Goal: Book appointment/travel/reservation

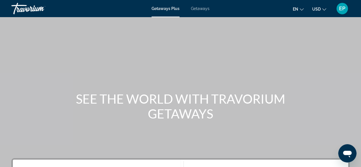
click at [325, 9] on icon "Change currency" at bounding box center [325, 9] width 4 height 4
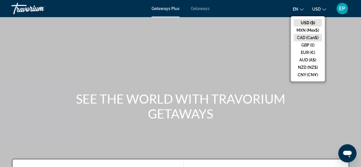
click at [310, 38] on button "CAD (Can$)" at bounding box center [308, 37] width 28 height 7
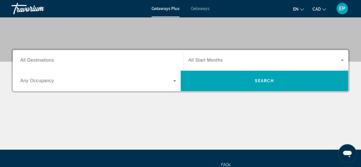
scroll to position [113, 0]
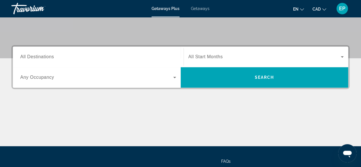
click at [205, 55] on span "All Start Months" at bounding box center [206, 56] width 35 height 5
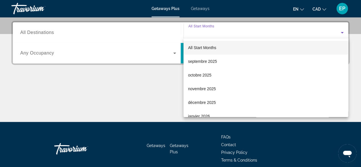
scroll to position [139, 0]
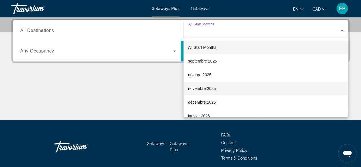
click at [204, 91] on span "novembre 2025" at bounding box center [202, 88] width 28 height 7
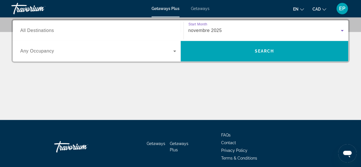
click at [29, 52] on span "Any Occupancy" at bounding box center [37, 51] width 34 height 5
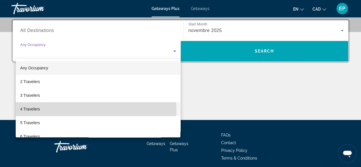
click at [29, 111] on span "4 Travelers" at bounding box center [30, 109] width 20 height 7
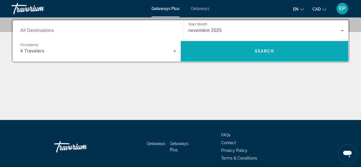
click at [253, 50] on span "Search widget" at bounding box center [265, 51] width 168 height 14
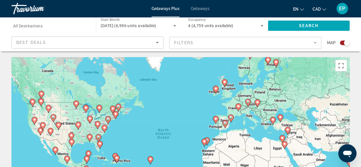
click at [22, 26] on span "All Destinations" at bounding box center [27, 26] width 29 height 5
click at [22, 26] on input "Destination All Destinations" at bounding box center [50, 26] width 75 height 7
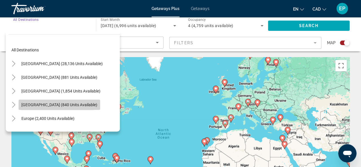
click at [30, 108] on span "Search widget" at bounding box center [60, 105] width 82 height 14
type input "**********"
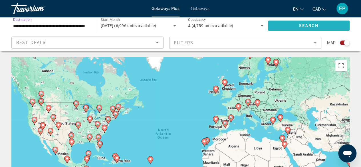
click at [298, 24] on span "Search widget" at bounding box center [309, 26] width 82 height 14
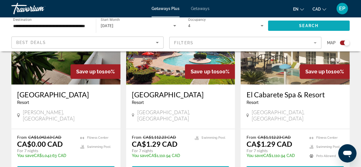
scroll to position [251, 0]
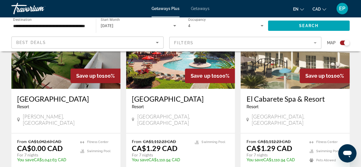
click at [28, 76] on img "Main content" at bounding box center [65, 42] width 109 height 91
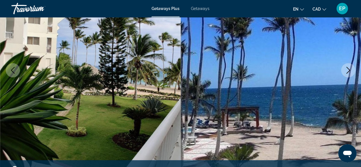
scroll to position [94, 0]
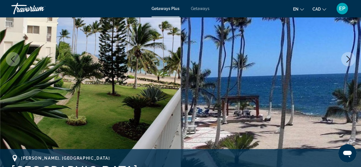
click at [343, 61] on button "Next image" at bounding box center [348, 59] width 14 height 14
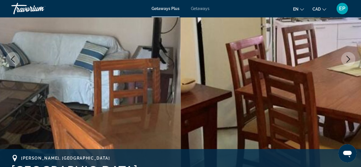
click at [351, 61] on icon "Next image" at bounding box center [348, 59] width 7 height 7
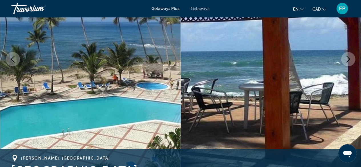
click at [350, 60] on icon "Next image" at bounding box center [348, 59] width 7 height 7
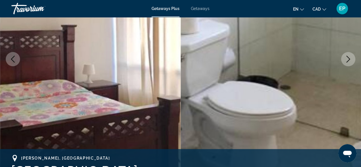
click at [352, 61] on button "Next image" at bounding box center [348, 59] width 14 height 14
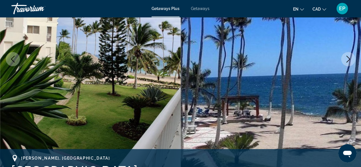
click at [234, 160] on div "[PERSON_NAME], [GEOGRAPHIC_DATA]" at bounding box center [180, 158] width 339 height 7
